Goal: Check status

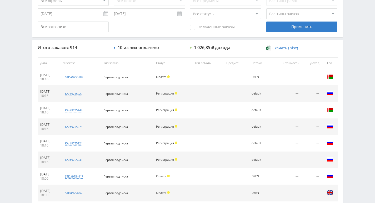
scroll to position [79, 0]
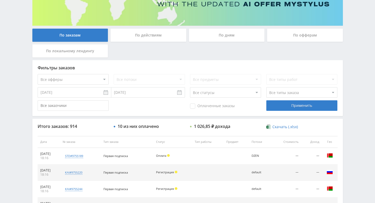
click at [132, 37] on div "По действиям" at bounding box center [148, 35] width 76 height 13
click at [0, 0] on input "По действиям" at bounding box center [0, 0] width 0 height 0
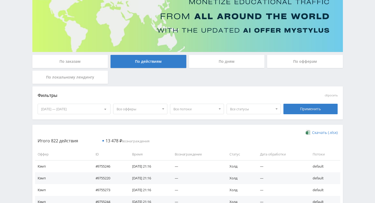
click at [221, 64] on div "По дням" at bounding box center [227, 61] width 76 height 13
click at [0, 0] on input "По дням" at bounding box center [0, 0] width 0 height 0
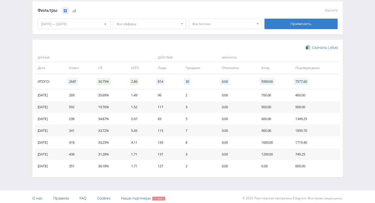
scroll to position [141, 0]
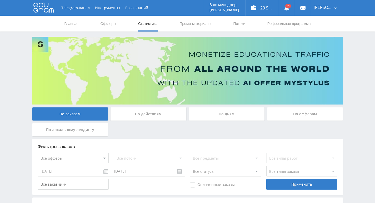
click at [139, 116] on div "По действиям" at bounding box center [148, 114] width 76 height 13
click at [0, 0] on input "По действиям" at bounding box center [0, 0] width 0 height 0
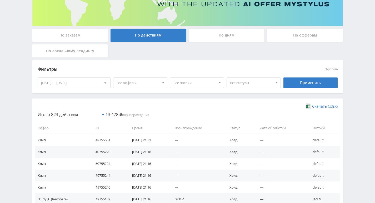
click at [206, 41] on div "По дням" at bounding box center [227, 35] width 76 height 13
click at [0, 0] on input "По дням" at bounding box center [0, 0] width 0 height 0
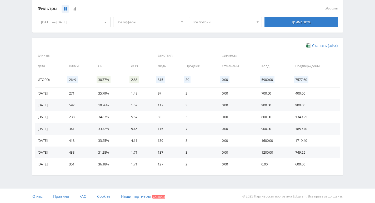
scroll to position [141, 0]
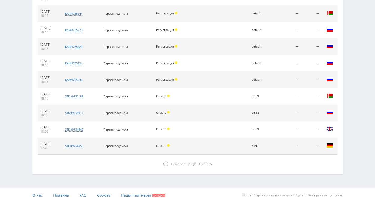
scroll to position [238, 0]
